Goal: Use online tool/utility: Utilize a website feature to perform a specific function

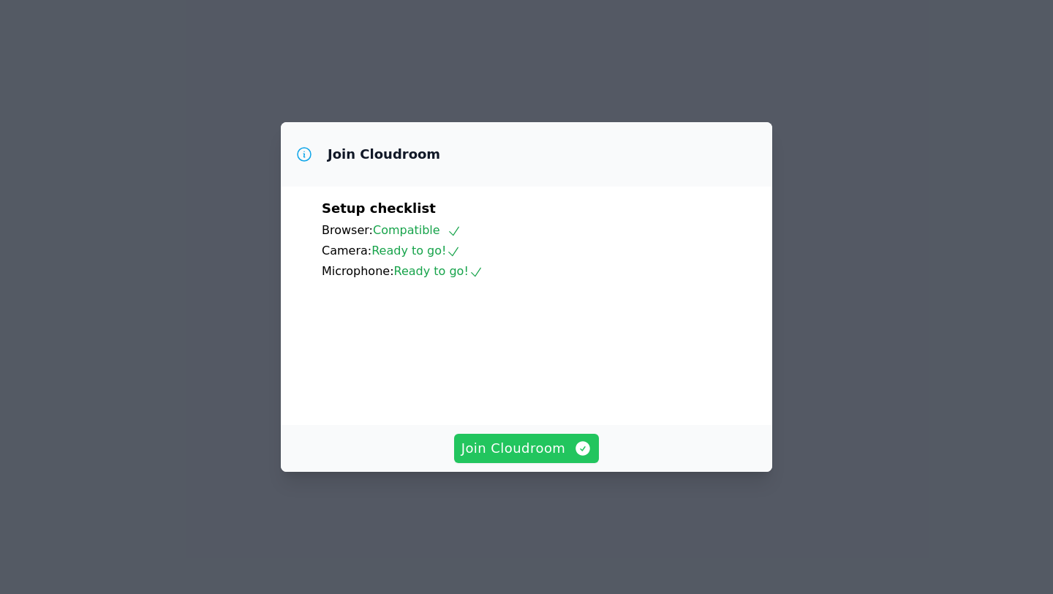
click at [526, 459] on span "Join Cloudroom" at bounding box center [526, 448] width 131 height 20
click at [513, 459] on span "Join Cloudroom" at bounding box center [526, 448] width 131 height 20
